Goal: Information Seeking & Learning: Learn about a topic

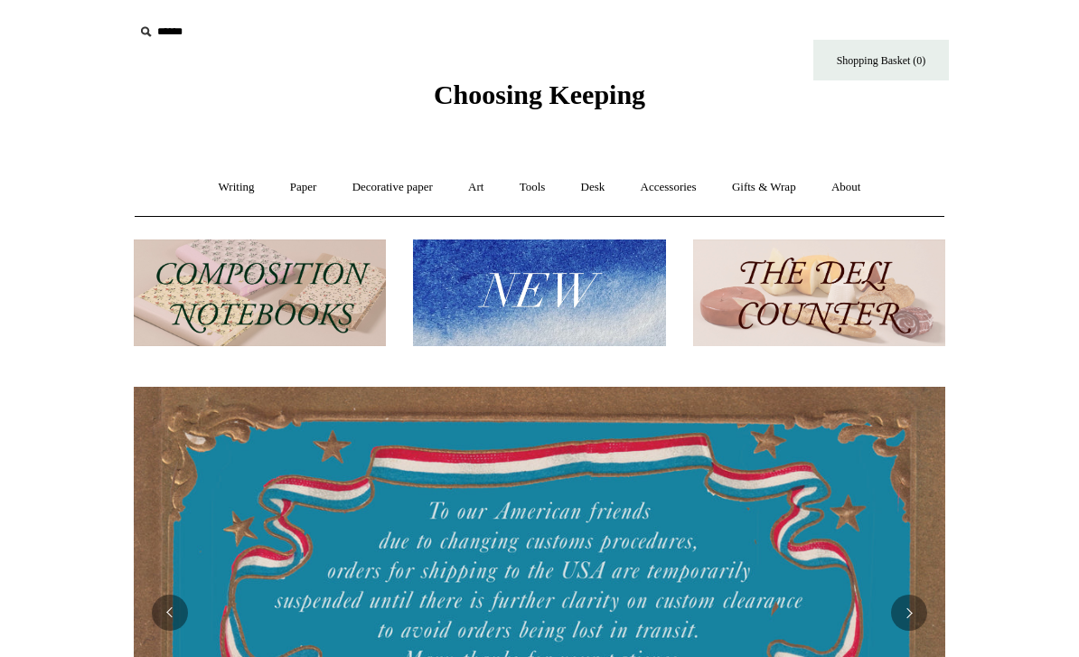
click at [289, 177] on link "Paper +" at bounding box center [304, 188] width 60 height 48
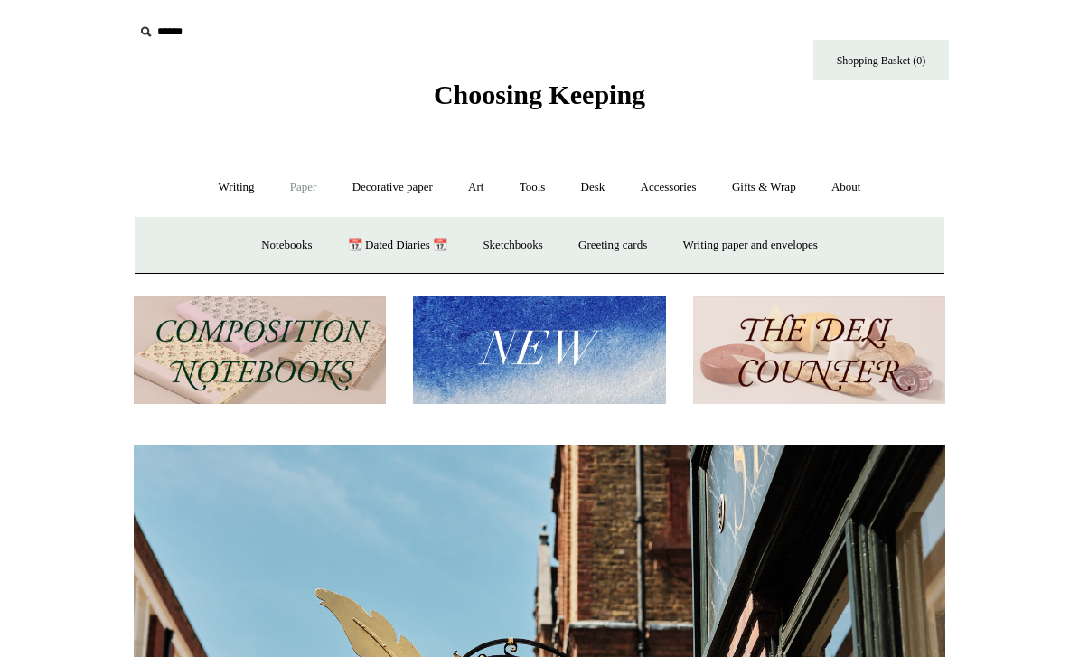
scroll to position [0, 812]
click at [245, 242] on link "Notebooks +" at bounding box center [286, 245] width 83 height 48
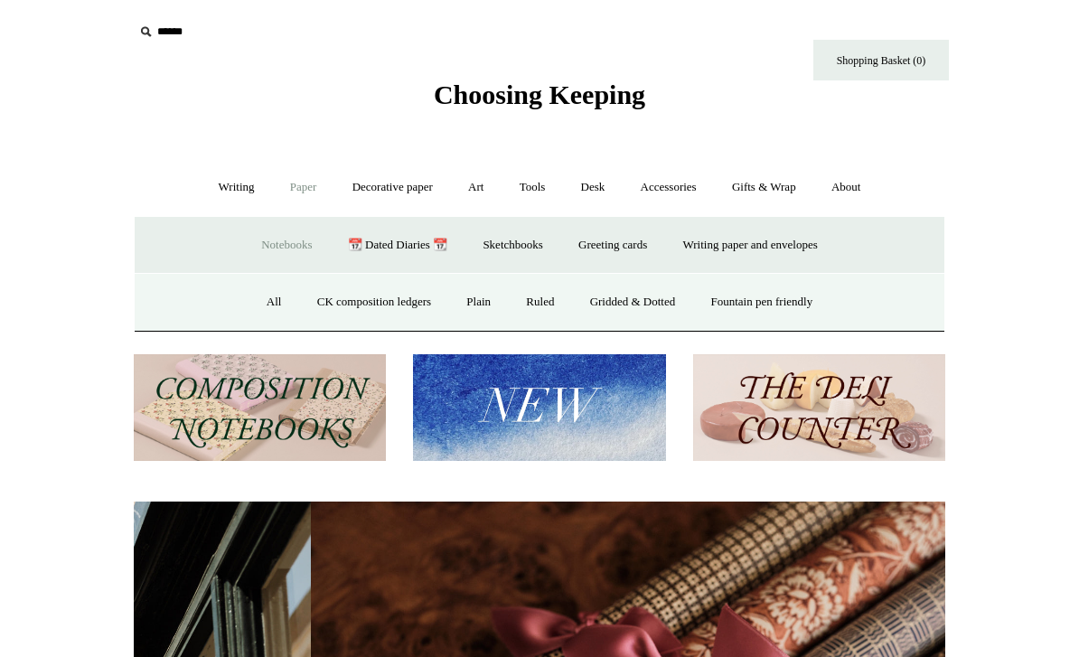
scroll to position [0, 1623]
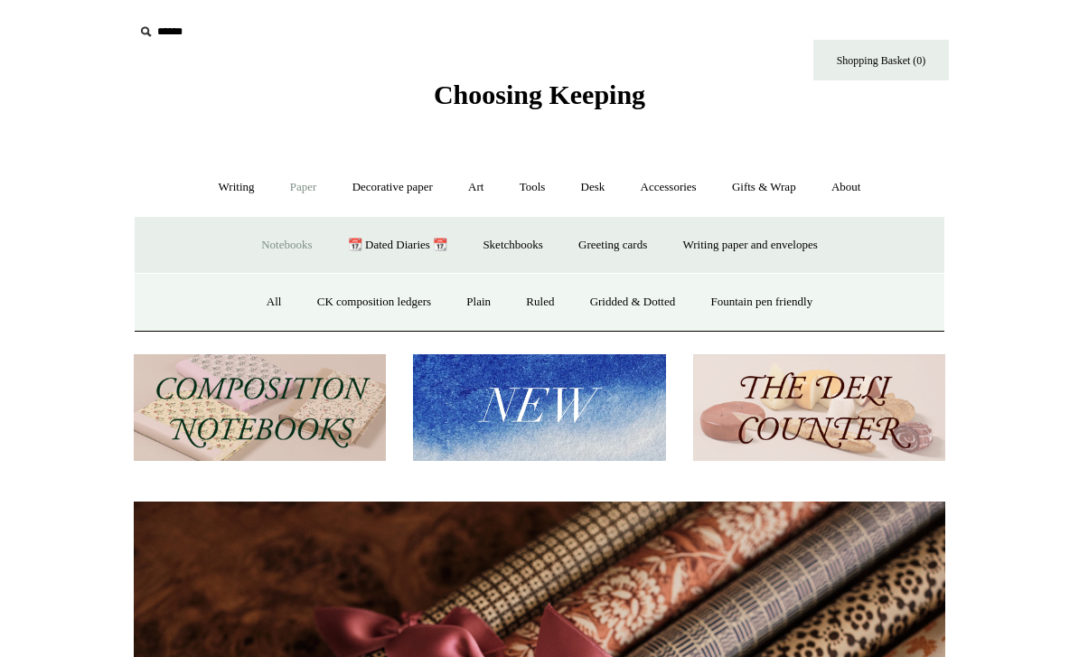
click at [736, 308] on link "Fountain pen friendly" at bounding box center [762, 302] width 135 height 48
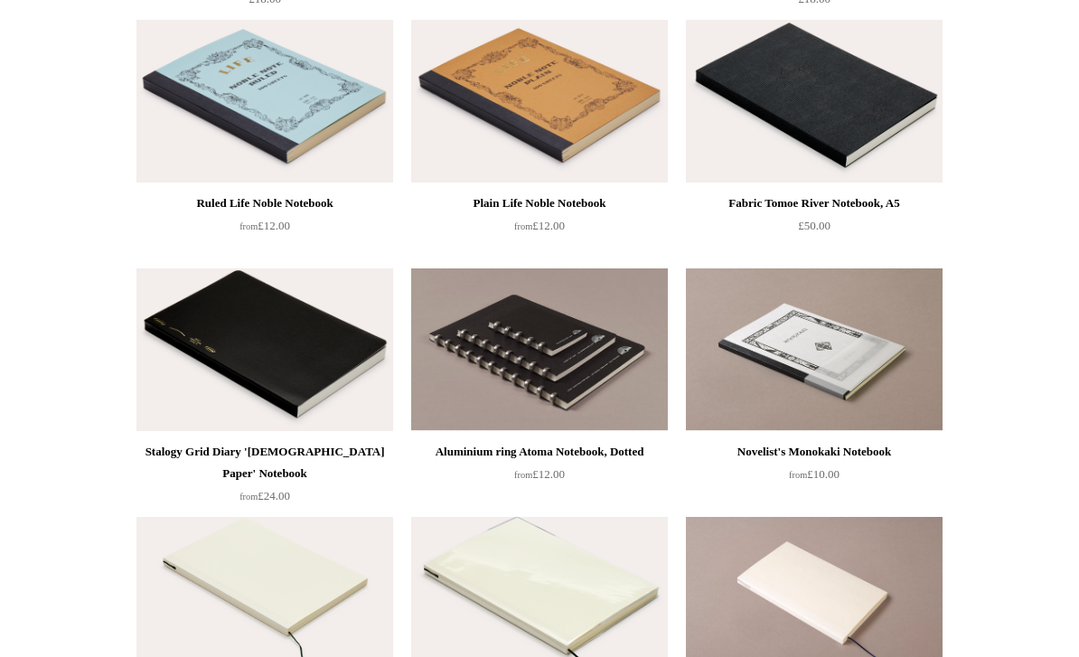
scroll to position [582, 0]
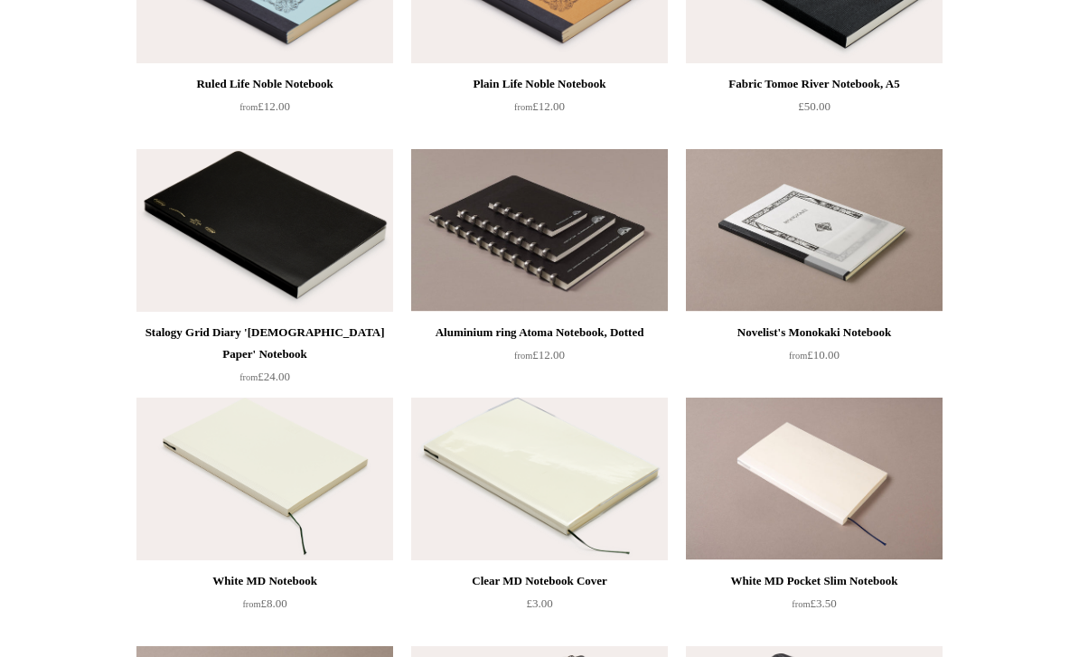
click at [181, 512] on img at bounding box center [264, 480] width 257 height 163
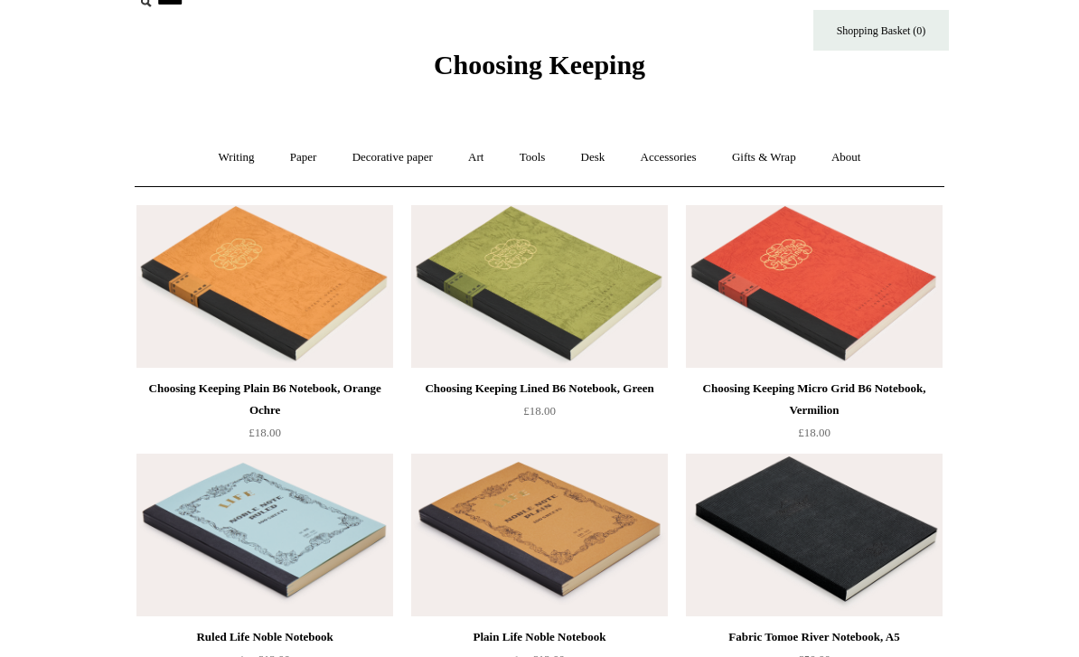
scroll to position [39, 0]
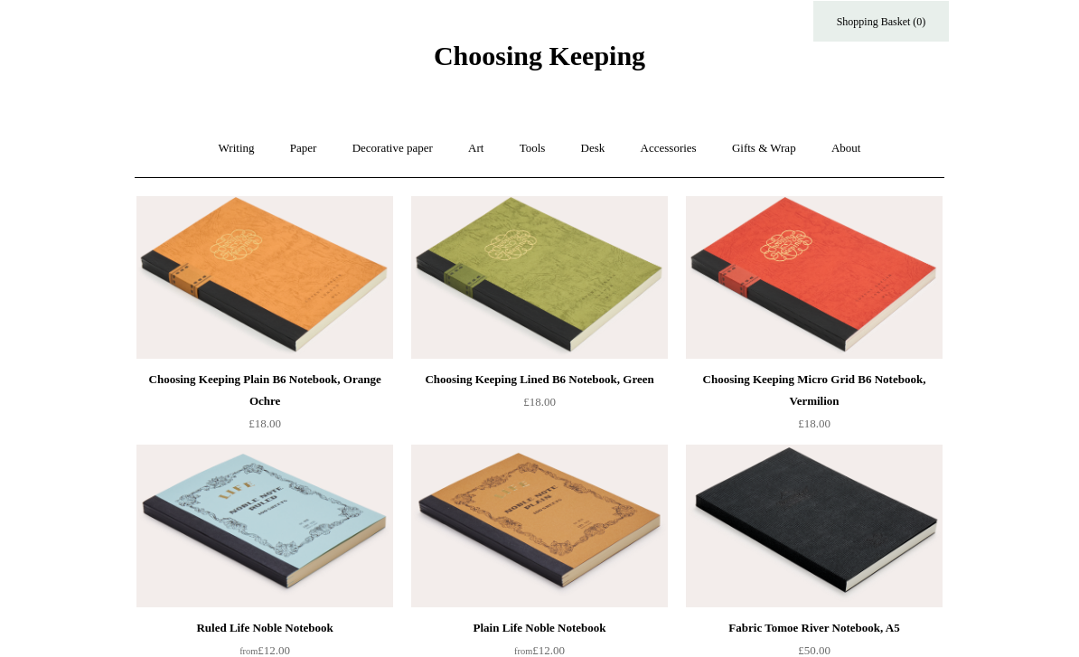
click at [799, 369] on div "Choosing Keeping Micro Grid B6 Notebook, Vermilion" at bounding box center [815, 390] width 248 height 43
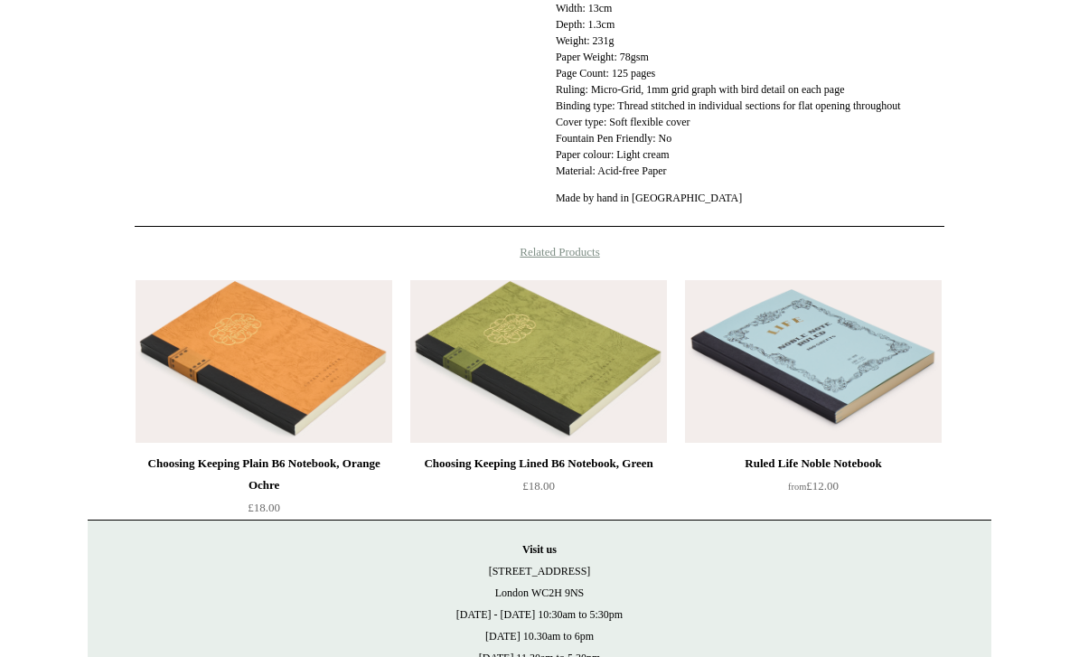
scroll to position [834, 0]
